Goal: Task Accomplishment & Management: Manage account settings

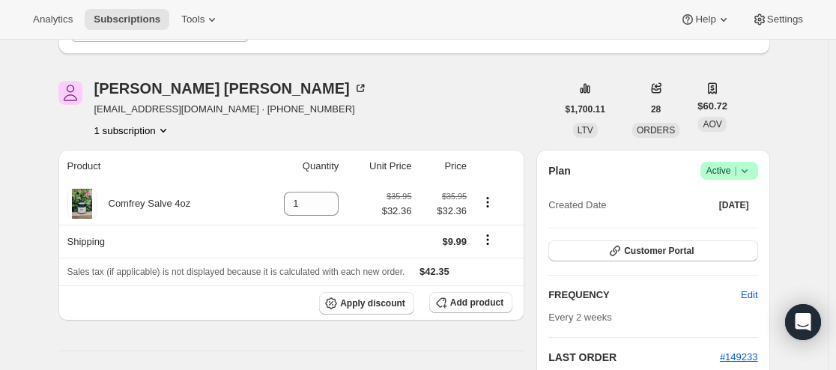
scroll to position [225, 0]
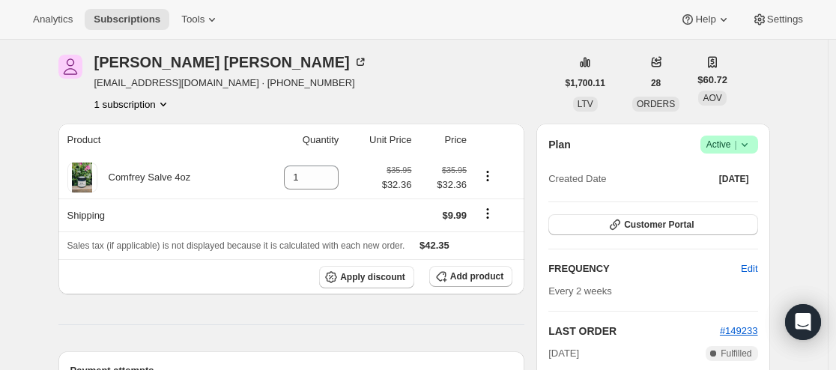
click at [752, 142] on icon at bounding box center [744, 144] width 15 height 15
click at [719, 176] on span "Pause subscription" at bounding box center [726, 174] width 82 height 11
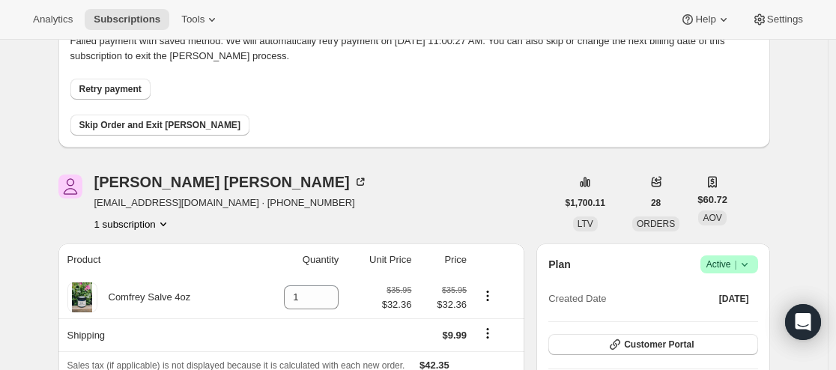
scroll to position [345, 0]
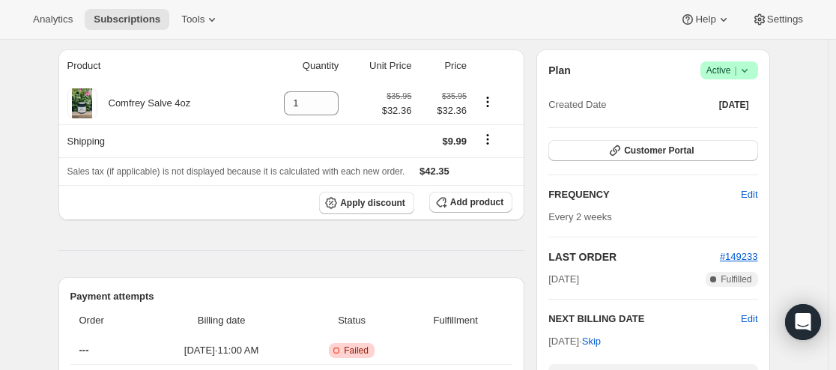
scroll to position [300, 0]
